Goal: Task Accomplishment & Management: Complete application form

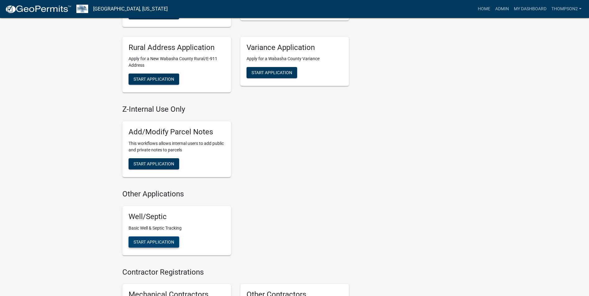
scroll to position [342, 0]
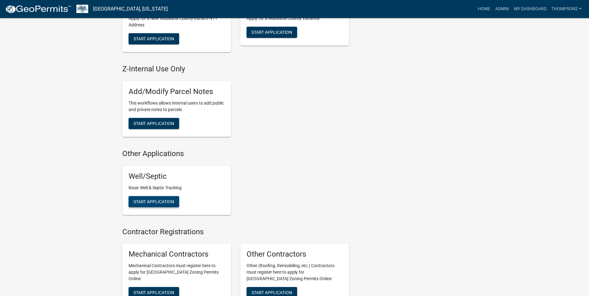
click at [149, 201] on span "Start Application" at bounding box center [154, 201] width 41 height 5
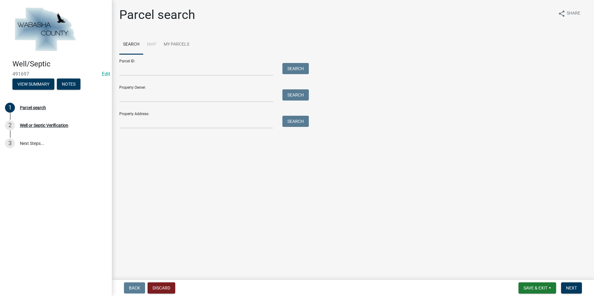
click at [119, 69] on div at bounding box center [196, 69] width 163 height 13
click at [126, 71] on input "Parcel ID:" at bounding box center [196, 69] width 154 height 13
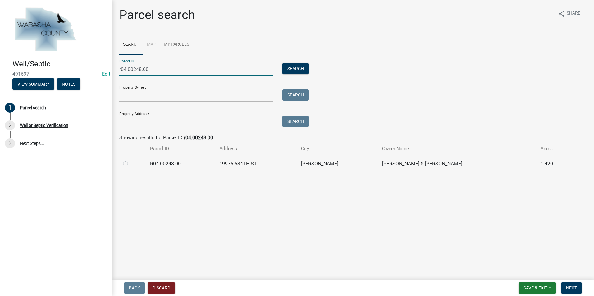
type input "r04.00248.00"
click at [130, 160] on label at bounding box center [130, 160] width 0 height 0
click at [130, 164] on input "radio" at bounding box center [132, 162] width 4 height 4
radio input "true"
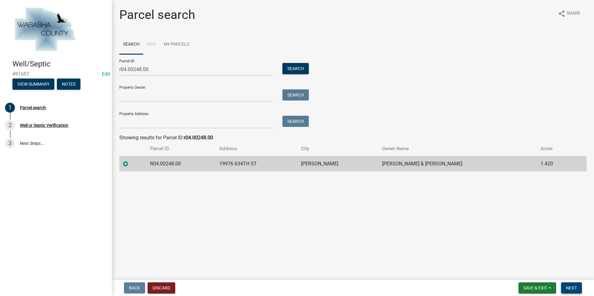
click at [575, 289] on span "Next" at bounding box center [571, 288] width 11 height 5
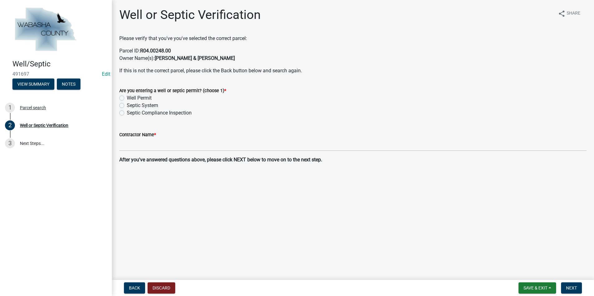
click at [127, 106] on label "Septic System" at bounding box center [142, 105] width 31 height 7
click at [127, 106] on input "Septic System" at bounding box center [129, 104] width 4 height 4
radio input "true"
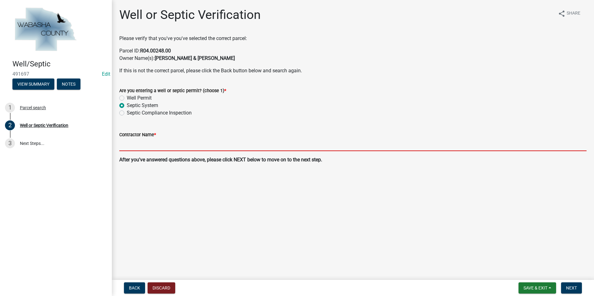
click at [132, 143] on input "Contractor Name *" at bounding box center [352, 144] width 467 height 13
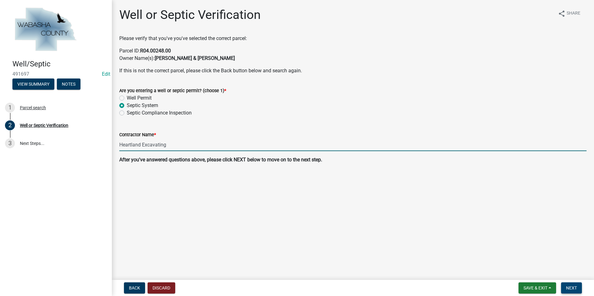
type input "Heartland Excavating"
drag, startPoint x: 577, startPoint y: 288, endPoint x: 568, endPoint y: 288, distance: 9.0
click at [576, 288] on button "Next" at bounding box center [571, 288] width 21 height 11
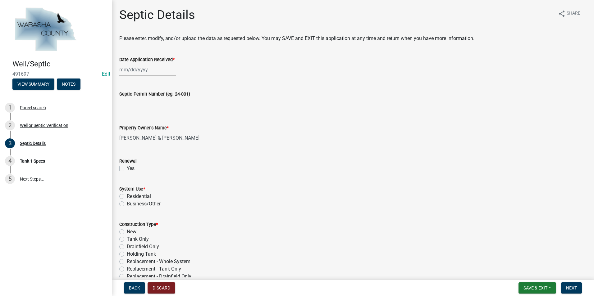
click at [136, 73] on div at bounding box center [147, 69] width 57 height 13
select select "10"
select select "2025"
click at [135, 69] on input "Date Application Received *" at bounding box center [147, 69] width 57 height 13
click at [127, 83] on span "Previous month" at bounding box center [125, 82] width 5 height 5
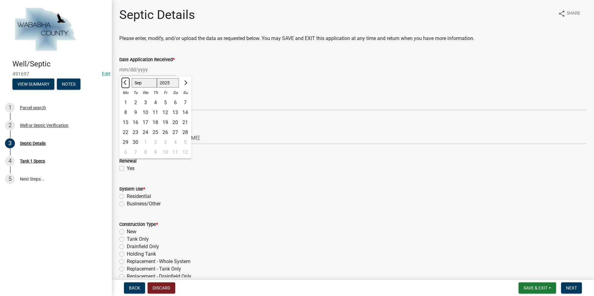
click at [127, 83] on span "Previous month" at bounding box center [125, 82] width 5 height 5
click at [126, 80] on span "Previous month" at bounding box center [125, 82] width 5 height 5
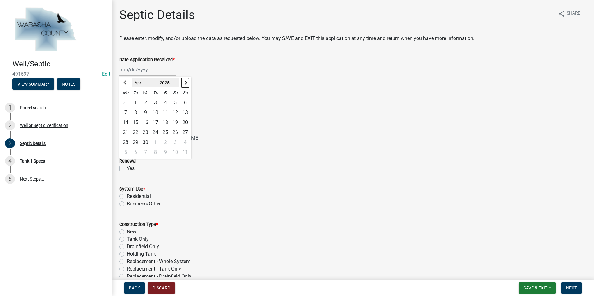
click at [188, 84] on button "Next month" at bounding box center [184, 83] width 7 height 10
click at [126, 83] on span "Previous month" at bounding box center [125, 82] width 5 height 5
select select "3"
click at [136, 143] on div "25" at bounding box center [135, 143] width 10 height 10
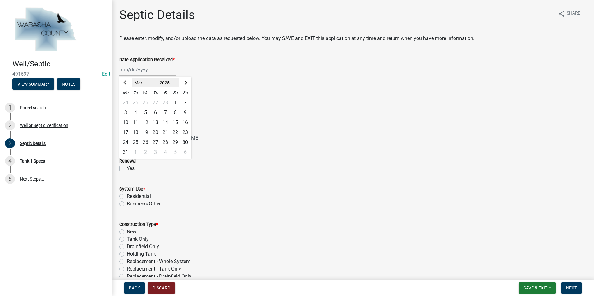
type input "[DATE]"
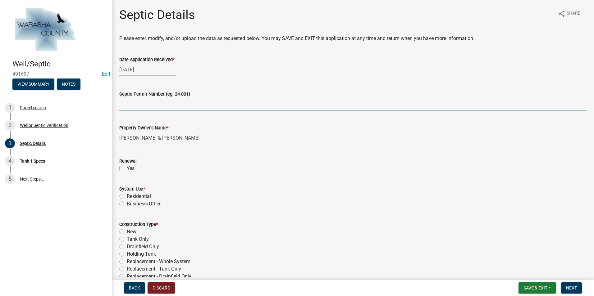
click at [134, 105] on input "Septic Permit Number (eg. 24-001)" at bounding box center [352, 104] width 467 height 13
type input "24-004s"
click at [105, 77] on link "Edit" at bounding box center [106, 74] width 8 height 6
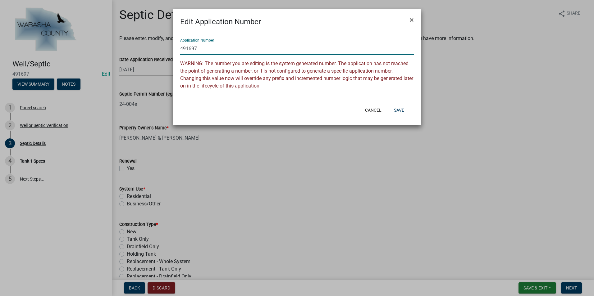
drag, startPoint x: 197, startPoint y: 50, endPoint x: 175, endPoint y: 46, distance: 23.1
click at [175, 46] on div "Application Number 491697 WARNING: The number you are editing is the system gen…" at bounding box center [297, 64] width 248 height 75
type input "25-004s"
click at [395, 107] on button "Save" at bounding box center [399, 110] width 20 height 11
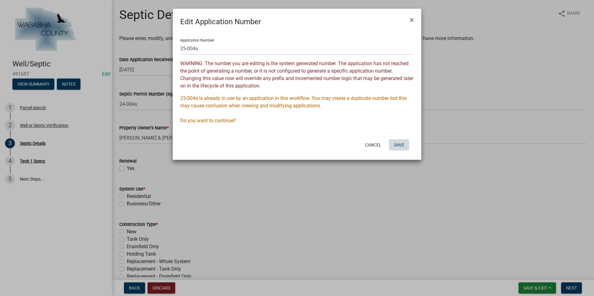
click at [400, 144] on button "Save" at bounding box center [399, 144] width 20 height 11
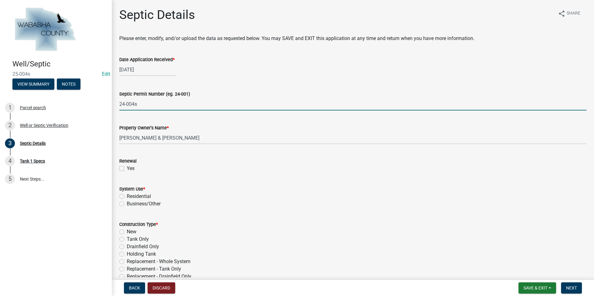
click at [125, 101] on input "24-004s" at bounding box center [352, 104] width 467 height 13
type input "25-004s"
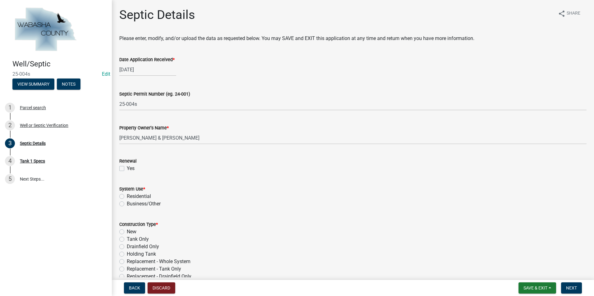
click at [127, 195] on label "Residential" at bounding box center [139, 196] width 24 height 7
click at [127, 195] on input "Residential" at bounding box center [129, 195] width 4 height 4
radio input "true"
click at [127, 232] on label "New" at bounding box center [132, 231] width 10 height 7
click at [127, 232] on input "New" at bounding box center [129, 230] width 4 height 4
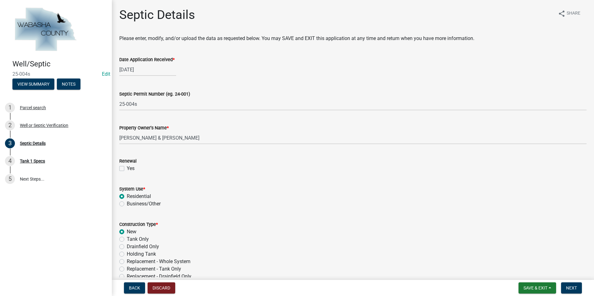
radio input "true"
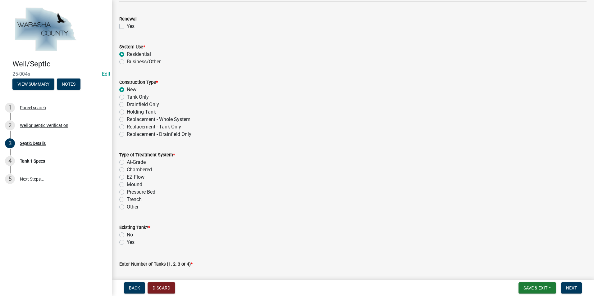
scroll to position [155, 0]
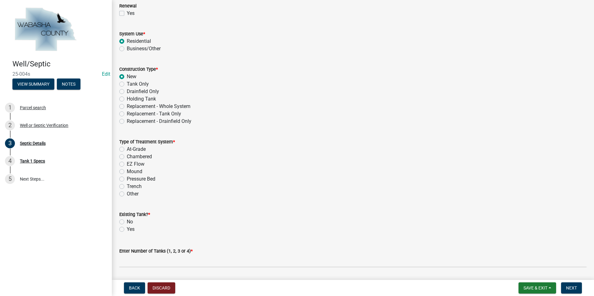
click at [119, 179] on div "Type of Treatment System * At-Grade Chambered EZ Flow Mound Pressure Bed Trench…" at bounding box center [353, 164] width 476 height 67
click at [127, 179] on label "Pressure Bed" at bounding box center [141, 178] width 29 height 7
click at [127, 179] on input "Pressure Bed" at bounding box center [129, 177] width 4 height 4
radio input "true"
click at [127, 223] on label "No" at bounding box center [130, 221] width 6 height 7
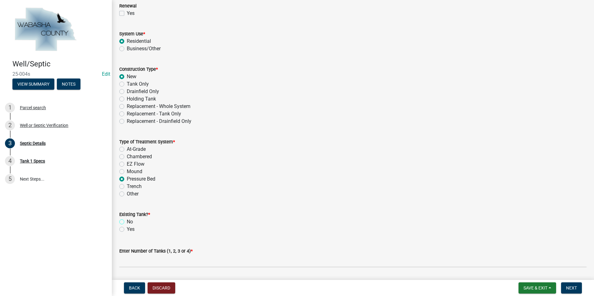
click at [127, 222] on input "No" at bounding box center [129, 220] width 4 height 4
radio input "true"
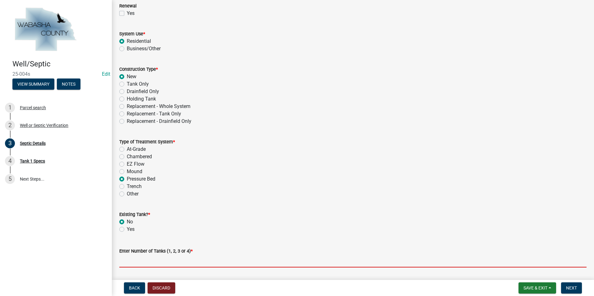
click at [131, 266] on input "text" at bounding box center [352, 261] width 467 height 13
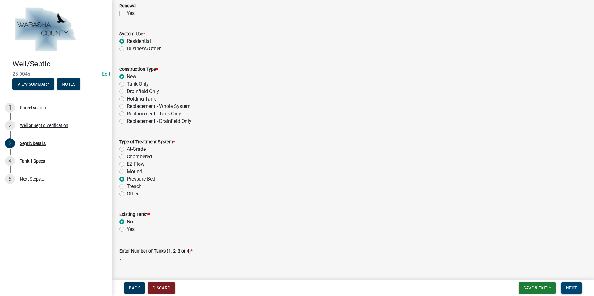
type input "1"
click at [571, 287] on span "Next" at bounding box center [571, 288] width 11 height 5
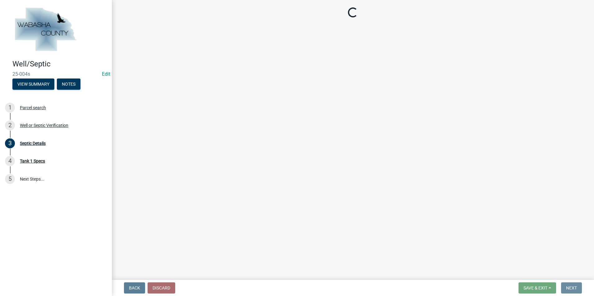
scroll to position [0, 0]
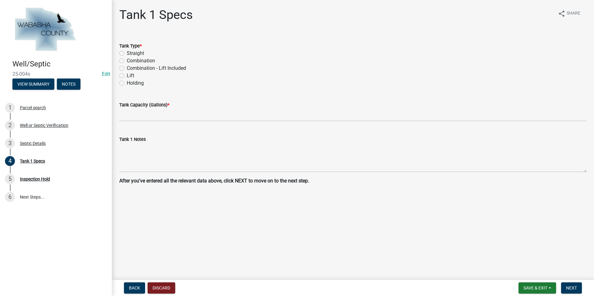
click at [127, 69] on label "Combination - Lift Included" at bounding box center [156, 68] width 59 height 7
click at [127, 69] on input "Combination - Lift Included" at bounding box center [129, 67] width 4 height 4
radio input "true"
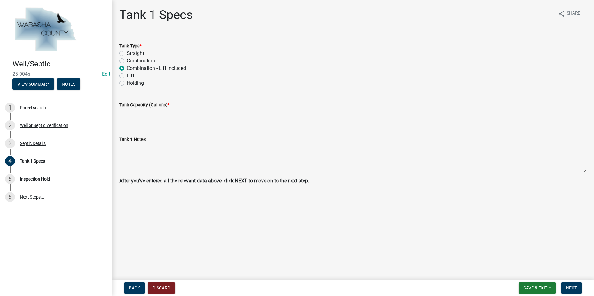
click at [131, 117] on input "text" at bounding box center [352, 115] width 467 height 13
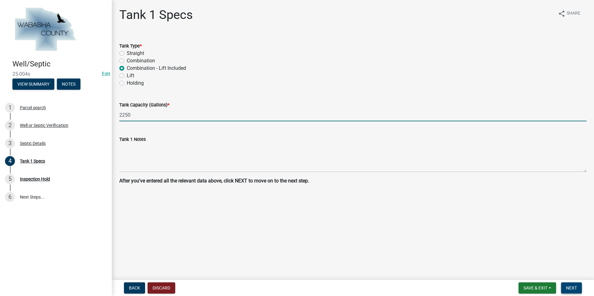
type input "2250"
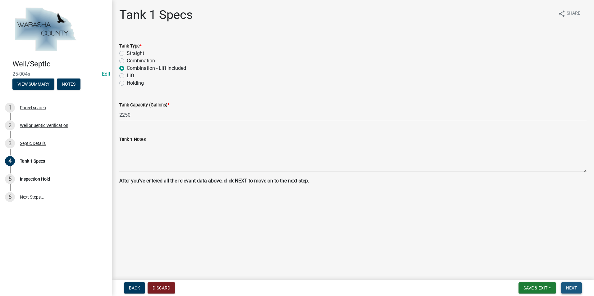
click at [569, 288] on span "Next" at bounding box center [571, 288] width 11 height 5
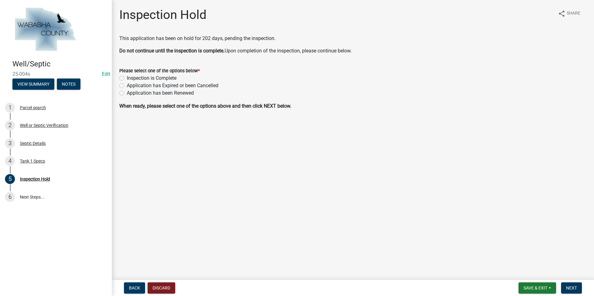
click at [127, 77] on label "Inspection is Complete" at bounding box center [152, 78] width 50 height 7
click at [127, 77] on input "Inspection is Complete" at bounding box center [129, 77] width 4 height 4
radio input "true"
click at [569, 290] on span "Next" at bounding box center [571, 288] width 11 height 5
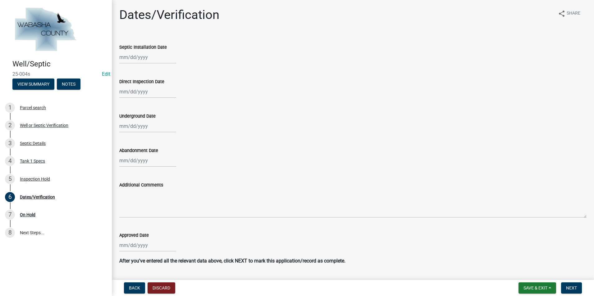
click at [129, 59] on div at bounding box center [147, 57] width 57 height 13
select select "10"
select select "2025"
click at [146, 98] on div "8" at bounding box center [145, 100] width 10 height 10
type input "[DATE]"
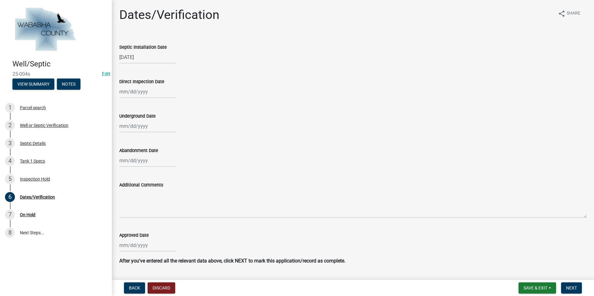
click at [138, 97] on div at bounding box center [147, 91] width 57 height 13
select select "10"
select select "2025"
click at [144, 136] on div "8" at bounding box center [145, 135] width 10 height 10
type input "[DATE]"
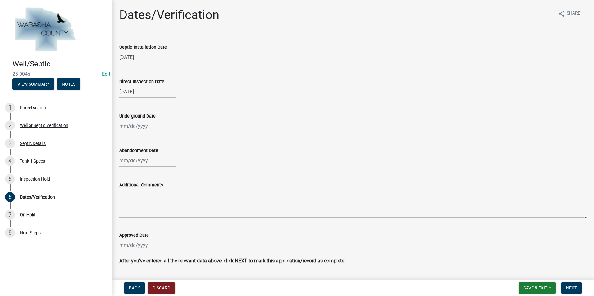
select select "10"
select select "2025"
click at [124, 250] on input "Approved Date" at bounding box center [147, 245] width 57 height 13
click at [126, 163] on span "Previous month" at bounding box center [125, 162] width 5 height 5
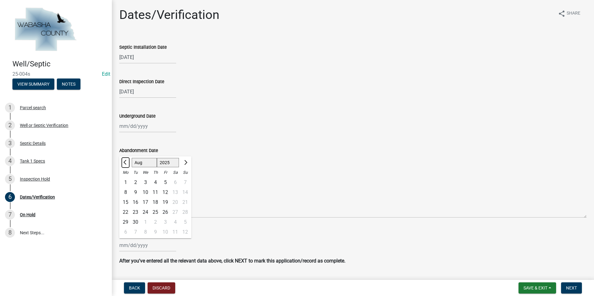
click at [126, 163] on span "Previous month" at bounding box center [125, 162] width 5 height 5
select select "4"
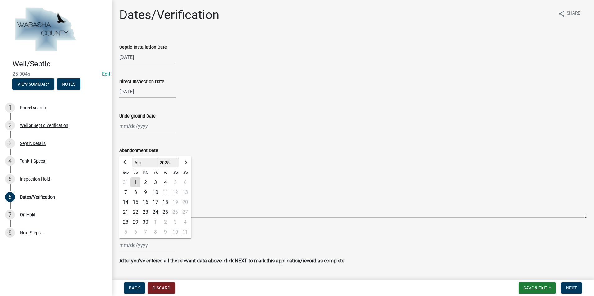
click at [136, 184] on div "1" at bounding box center [135, 183] width 10 height 10
type input "[DATE]"
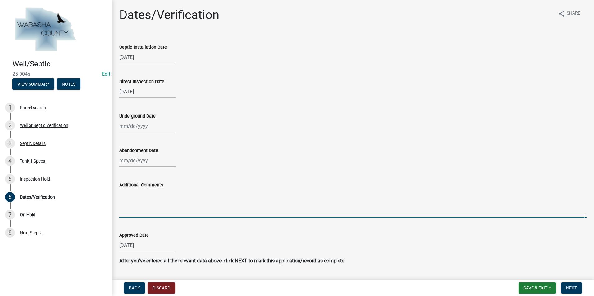
click at [156, 211] on textarea "Additional Comments" at bounding box center [352, 203] width 467 height 29
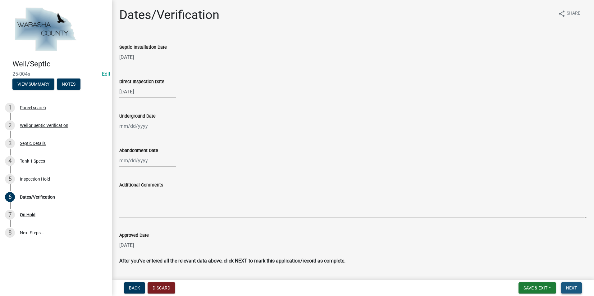
drag, startPoint x: 569, startPoint y: 288, endPoint x: 564, endPoint y: 290, distance: 5.3
click at [570, 288] on span "Next" at bounding box center [571, 288] width 11 height 5
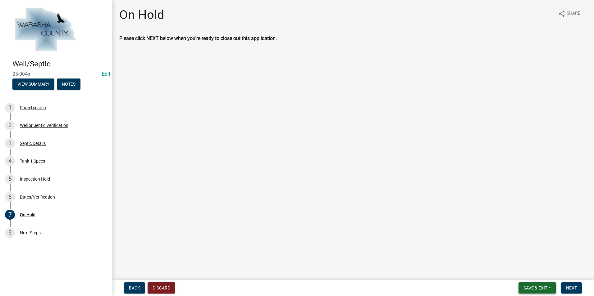
click at [551, 291] on button "Save & Exit" at bounding box center [537, 288] width 38 height 11
click at [528, 272] on button "Save & Exit" at bounding box center [531, 272] width 50 height 15
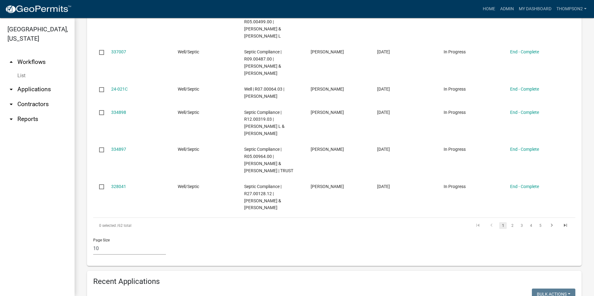
scroll to position [404, 0]
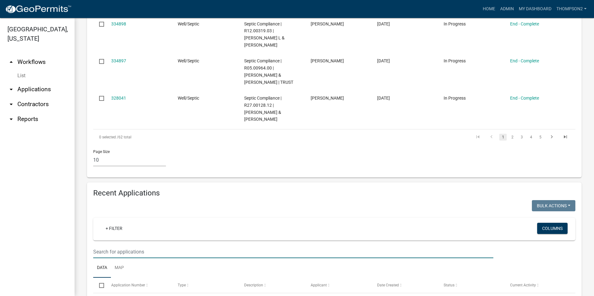
click at [116, 247] on input "text" at bounding box center [293, 252] width 400 height 13
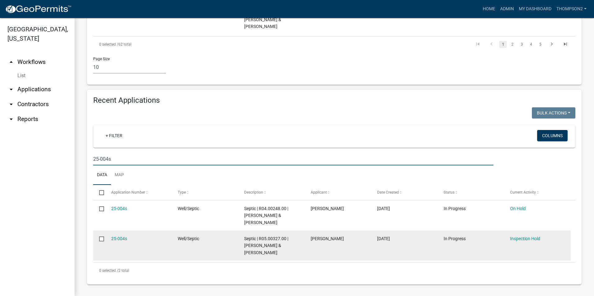
scroll to position [497, 0]
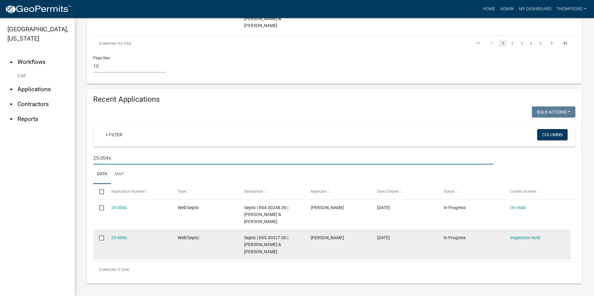
type input "25-004s"
click at [101, 238] on input "checkbox" at bounding box center [101, 238] width 4 height 4
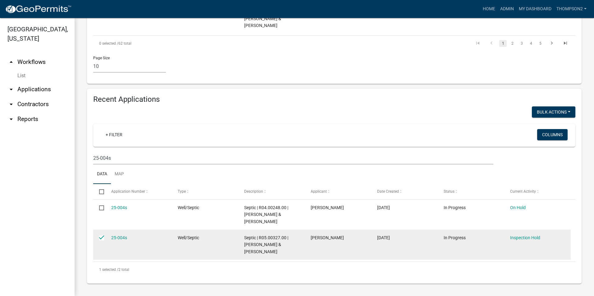
click at [102, 238] on input "checkbox" at bounding box center [101, 238] width 4 height 4
drag, startPoint x: 101, startPoint y: 238, endPoint x: 111, endPoint y: 238, distance: 10.0
click at [102, 238] on input "checkbox" at bounding box center [101, 238] width 4 height 4
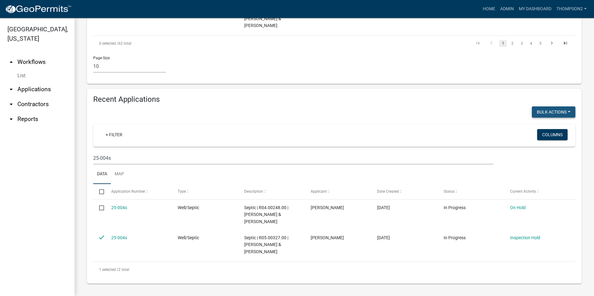
drag, startPoint x: 564, startPoint y: 113, endPoint x: 564, endPoint y: 117, distance: 3.7
click at [565, 113] on button "Bulk Actions" at bounding box center [553, 112] width 43 height 11
click at [532, 129] on button "Void" at bounding box center [550, 128] width 50 height 15
checkbox input "false"
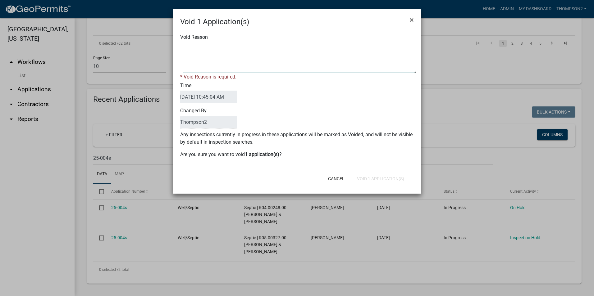
click at [187, 62] on textarea "Void Reason" at bounding box center [299, 57] width 233 height 31
type textarea "Wrong parcel number"
click at [381, 177] on button "Void 1 Application(s)" at bounding box center [380, 178] width 57 height 11
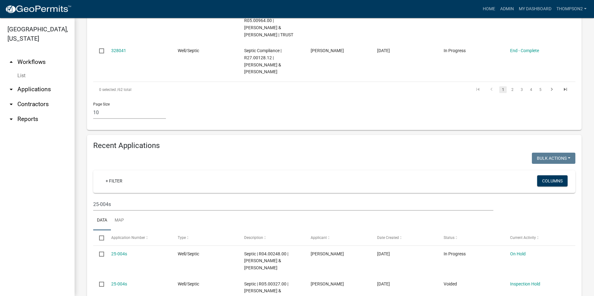
scroll to position [466, 0]
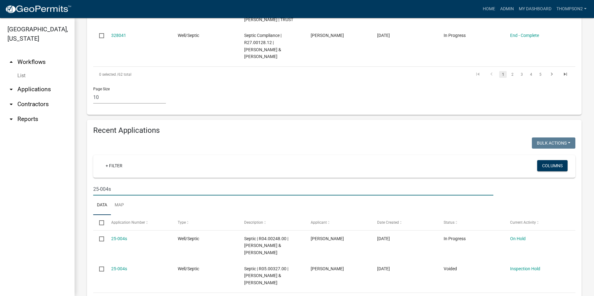
click at [108, 189] on input "25-004s" at bounding box center [293, 189] width 400 height 13
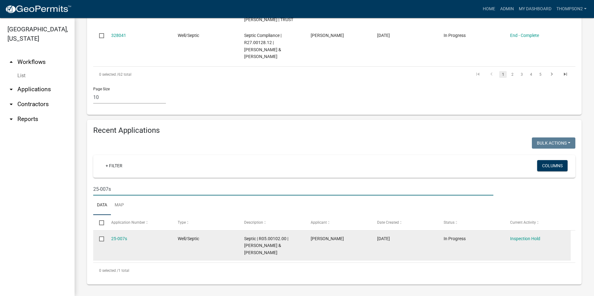
type input "25-007s"
click at [109, 238] on datatable-body-cell "25-007s" at bounding box center [138, 246] width 66 height 30
drag, startPoint x: 109, startPoint y: 238, endPoint x: 119, endPoint y: 240, distance: 10.7
click at [119, 240] on link "25-007s" at bounding box center [119, 238] width 16 height 5
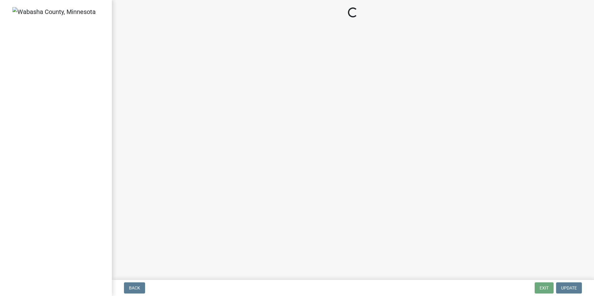
click at [119, 240] on main "Loading..." at bounding box center [353, 139] width 482 height 278
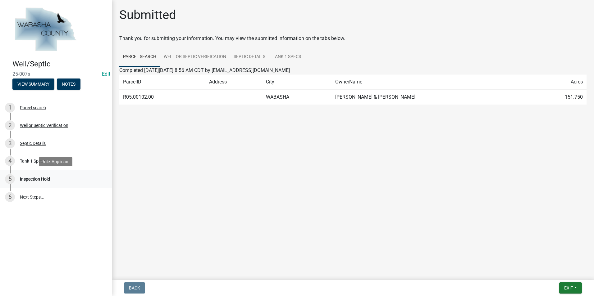
click at [38, 179] on div "Inspection Hold" at bounding box center [35, 179] width 30 height 4
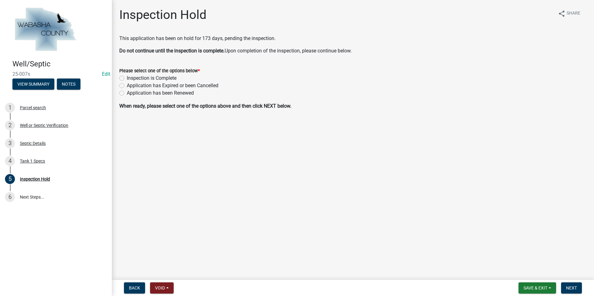
click at [127, 78] on label "Inspection is Complete" at bounding box center [152, 78] width 50 height 7
click at [127, 78] on input "Inspection is Complete" at bounding box center [129, 77] width 4 height 4
radio input "true"
click at [564, 287] on button "Next" at bounding box center [571, 288] width 21 height 11
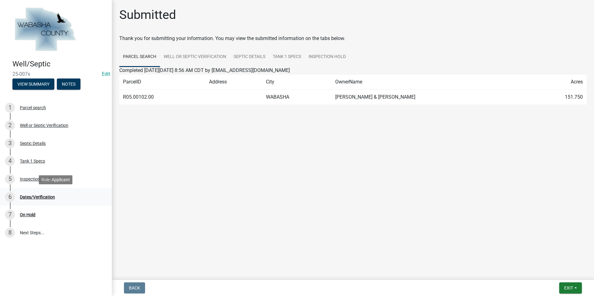
drag, startPoint x: 45, startPoint y: 198, endPoint x: 49, endPoint y: 196, distance: 4.6
click at [48, 197] on div "Dates/Verification" at bounding box center [37, 197] width 35 height 4
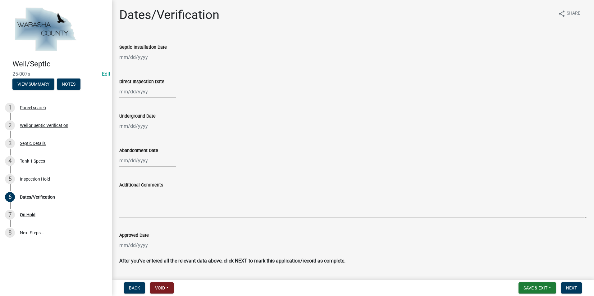
click at [140, 57] on div at bounding box center [147, 57] width 57 height 13
select select "10"
select select "2025"
click at [155, 101] on div "9" at bounding box center [155, 100] width 10 height 10
type input "[DATE]"
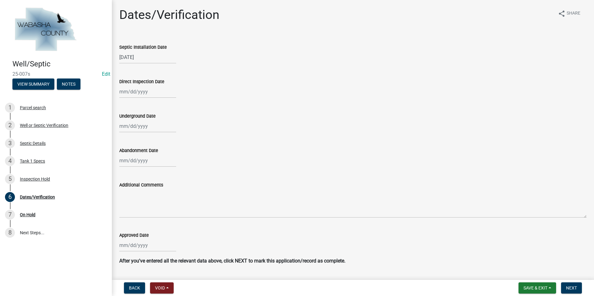
select select "10"
select select "2025"
click at [140, 96] on div "Jan Feb Mar Apr May Jun [DATE] Aug Sep Oct [DATE] 2024 2025 Mo Tu We Th Fr Sa S…" at bounding box center [147, 91] width 57 height 13
click at [156, 134] on div "9" at bounding box center [155, 135] width 10 height 10
type input "[DATE]"
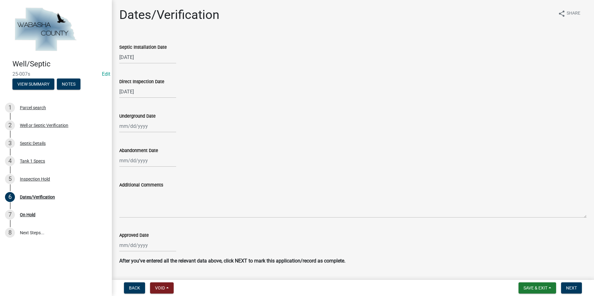
select select "10"
select select "2025"
click at [125, 244] on input "Approved Date" at bounding box center [147, 245] width 57 height 13
click at [128, 160] on button "Previous month" at bounding box center [125, 163] width 7 height 10
click at [126, 161] on span "Previous month" at bounding box center [125, 162] width 5 height 5
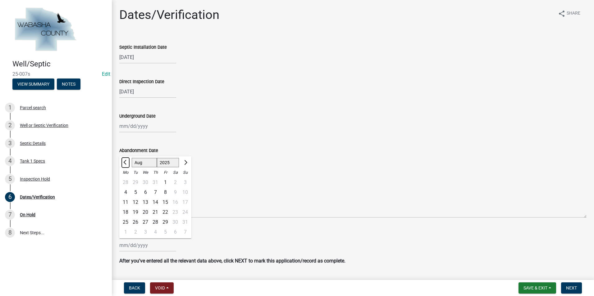
click at [126, 161] on span "Previous month" at bounding box center [125, 162] width 5 height 5
click at [127, 162] on span "Previous month" at bounding box center [125, 162] width 5 height 5
select select "4"
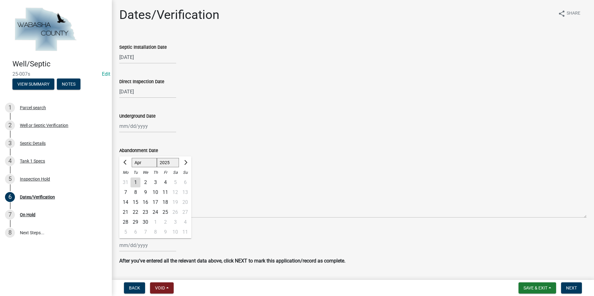
click at [134, 223] on div "29" at bounding box center [135, 222] width 10 height 10
type input "[DATE]"
click at [571, 290] on span "Next" at bounding box center [571, 288] width 11 height 5
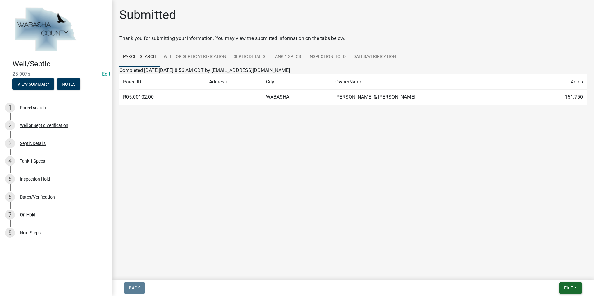
click at [574, 288] on button "Exit" at bounding box center [570, 288] width 23 height 11
click at [557, 277] on button "Save & Exit" at bounding box center [557, 272] width 50 height 15
